Goal: Transaction & Acquisition: Book appointment/travel/reservation

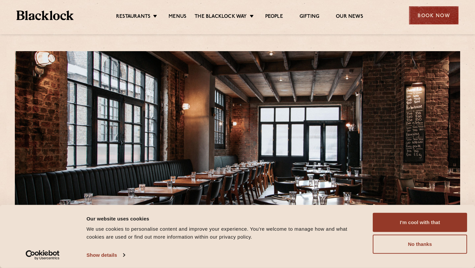
click at [433, 11] on div "Book Now" at bounding box center [433, 15] width 49 height 18
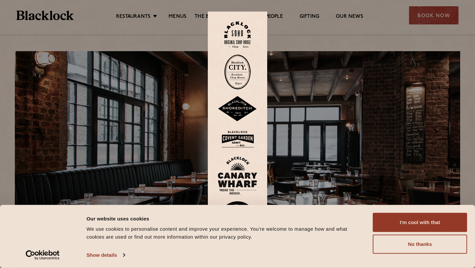
click at [231, 105] on img at bounding box center [238, 109] width 40 height 26
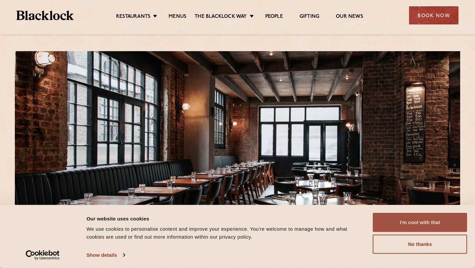
click at [393, 219] on button "I'm cool with that" at bounding box center [420, 222] width 94 height 19
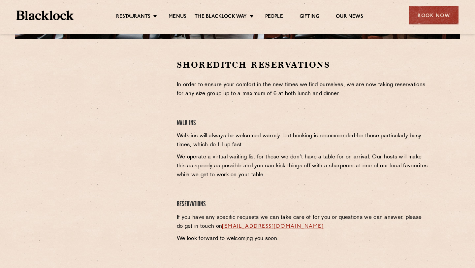
scroll to position [198, 0]
